Goal: Task Accomplishment & Management: Manage account settings

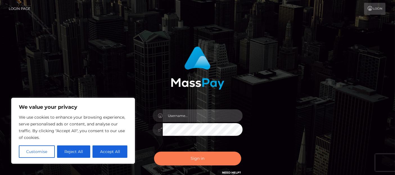
type input "Cyrus.Ace"
click at [195, 154] on button "Sign in" at bounding box center [197, 158] width 87 height 14
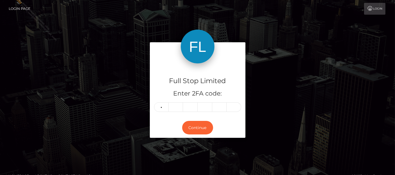
type input "4"
type input "8"
type input "4"
type input "8"
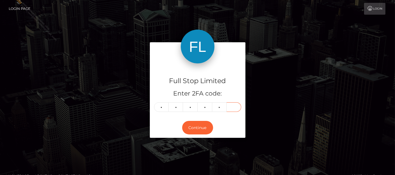
type input "7"
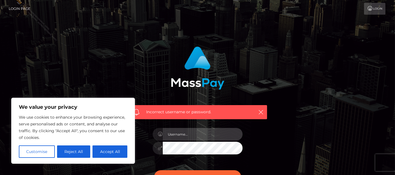
type input "Cyrus.Ace"
click at [173, 137] on input "Cyrus.Ace" at bounding box center [203, 134] width 80 height 13
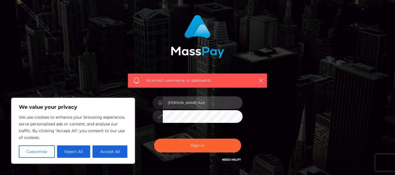
scroll to position [62, 0]
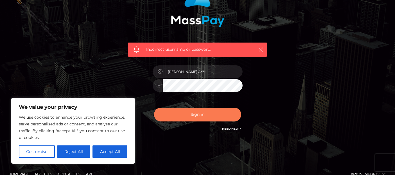
click at [189, 111] on button "Sign in" at bounding box center [197, 114] width 87 height 14
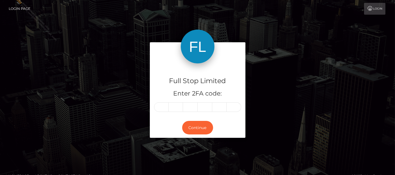
click at [162, 109] on input "text" at bounding box center [161, 107] width 15 height 10
type input "9"
type input "1"
type input "2"
type input "0"
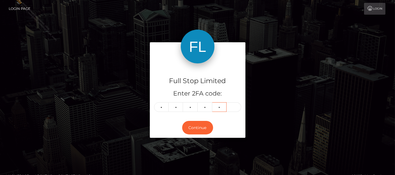
type input "0"
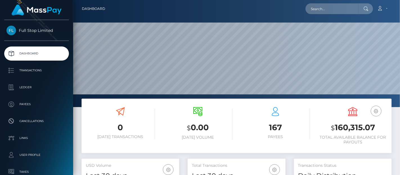
scroll to position [100, 98]
click at [354, 131] on h3 "$ 160,315.07" at bounding box center [353, 128] width 69 height 12
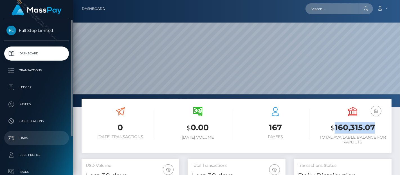
copy h3 "160,315.07"
